Goal: Transaction & Acquisition: Book appointment/travel/reservation

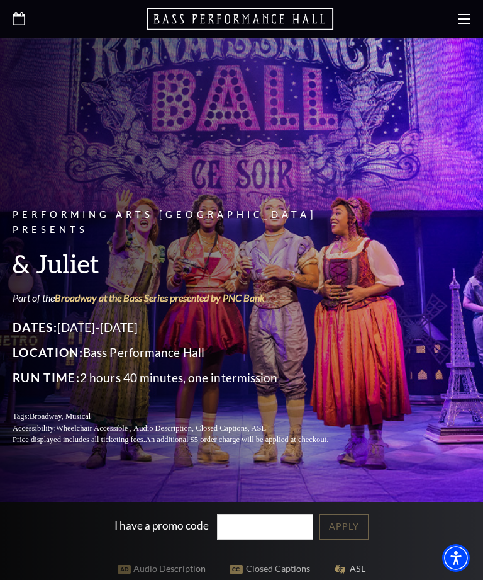
click at [469, 16] on icon at bounding box center [464, 19] width 13 height 13
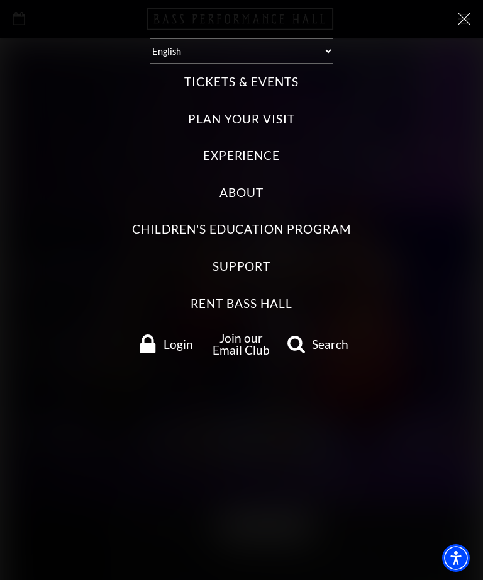
click at [261, 87] on label "Tickets & Events" at bounding box center [241, 82] width 114 height 17
click at [0, 0] on Events "Tickets & Events" at bounding box center [0, 0] width 0 height 0
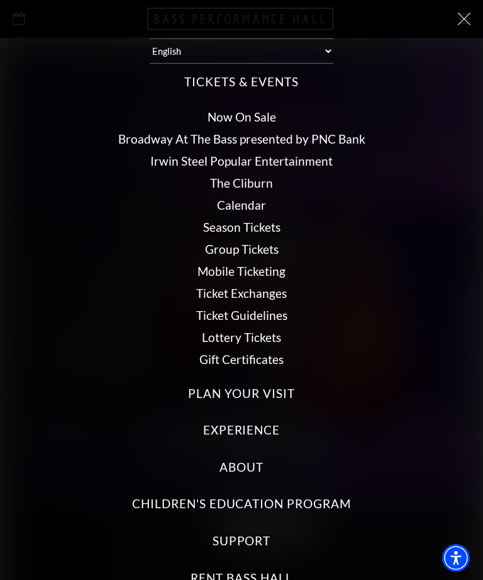
click at [283, 142] on link "Broadway At The Bass presented by PNC Bank" at bounding box center [241, 139] width 247 height 14
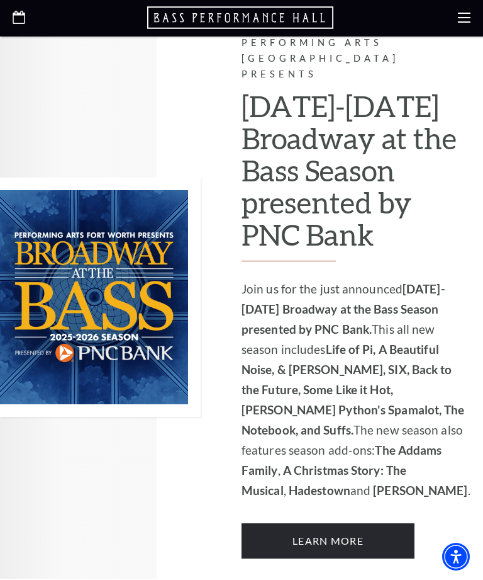
scroll to position [780, 0]
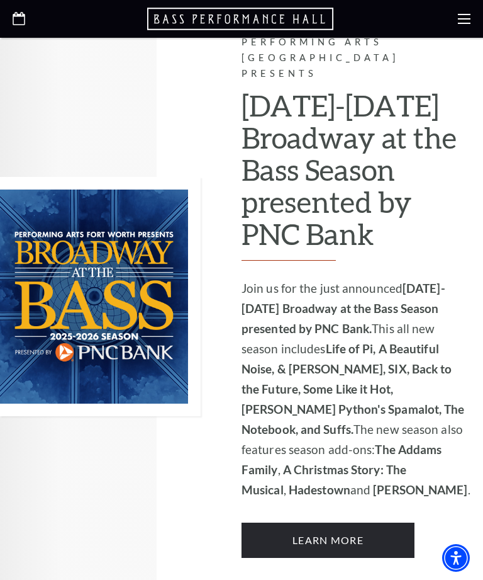
click at [351, 522] on link "Learn More" at bounding box center [328, 539] width 173 height 35
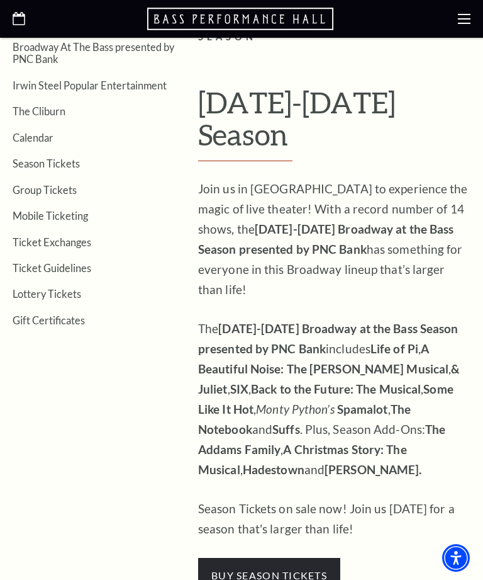
scroll to position [257, 0]
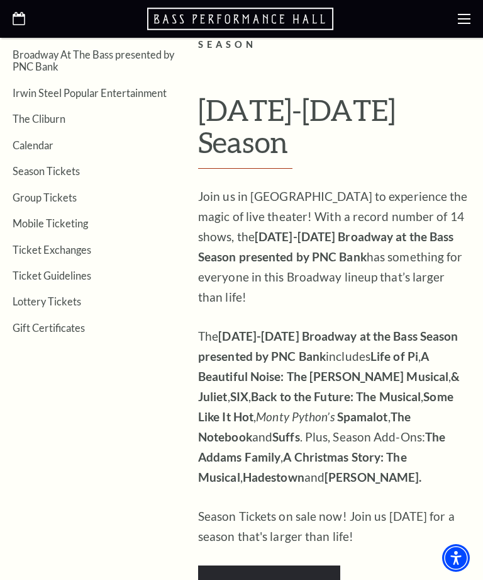
click at [253, 429] on strong "The Addams Family" at bounding box center [321, 446] width 247 height 35
click at [434, 429] on strong "The Addams Family" at bounding box center [321, 446] width 247 height 35
click at [361, 449] on strong "A Christmas Story: The Musical" at bounding box center [302, 466] width 209 height 35
